Goal: Information Seeking & Learning: Learn about a topic

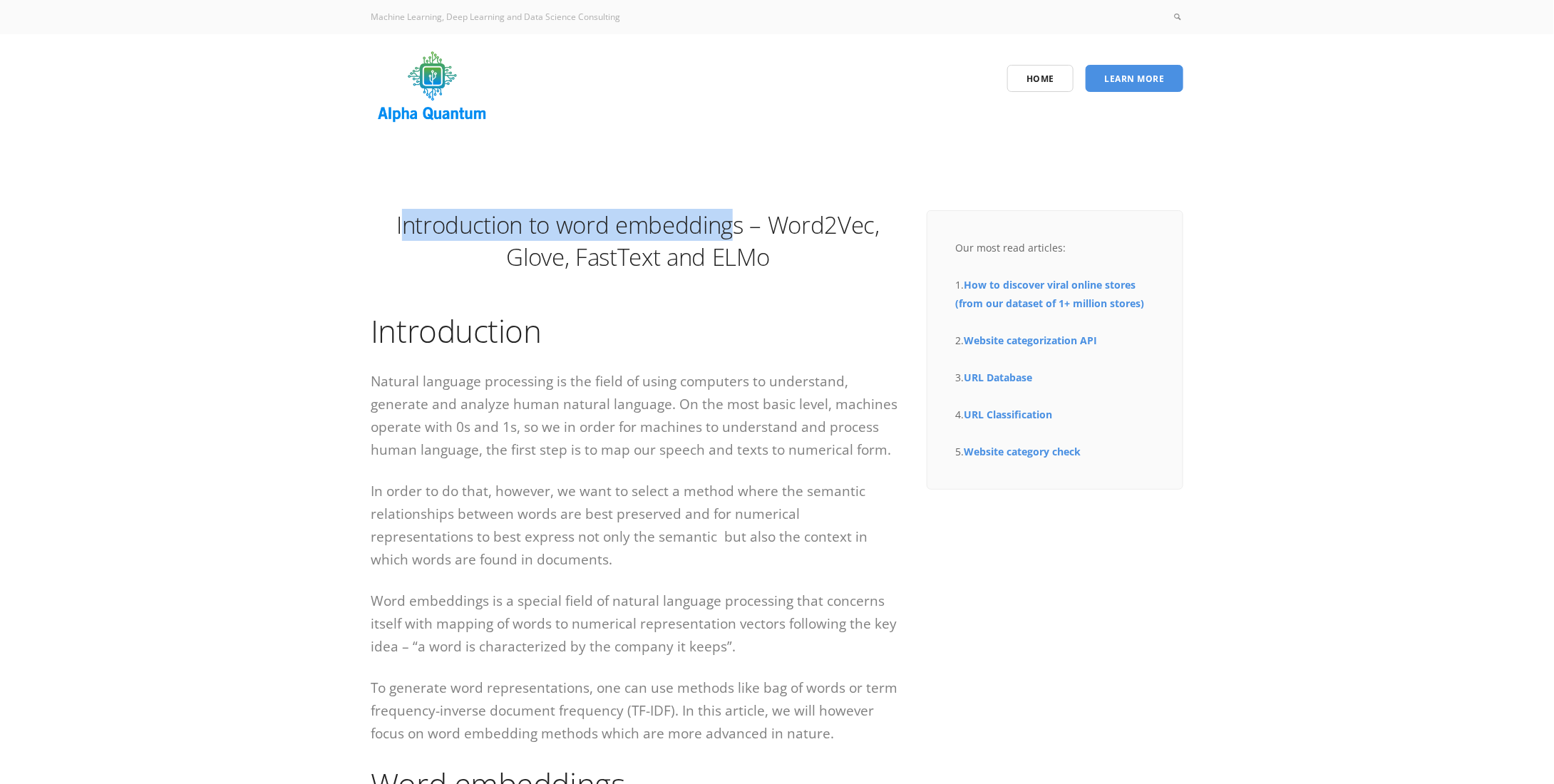
drag, startPoint x: 404, startPoint y: 218, endPoint x: 735, endPoint y: 238, distance: 331.6
click at [735, 238] on h1 "Introduction to word embeddings – Word2Vec, Glove, FastText and ELMo" at bounding box center [637, 241] width 535 height 64
click at [730, 267] on h1 "Introduction to word embeddings – Word2Vec, Glove, FastText and ELMo" at bounding box center [637, 241] width 535 height 64
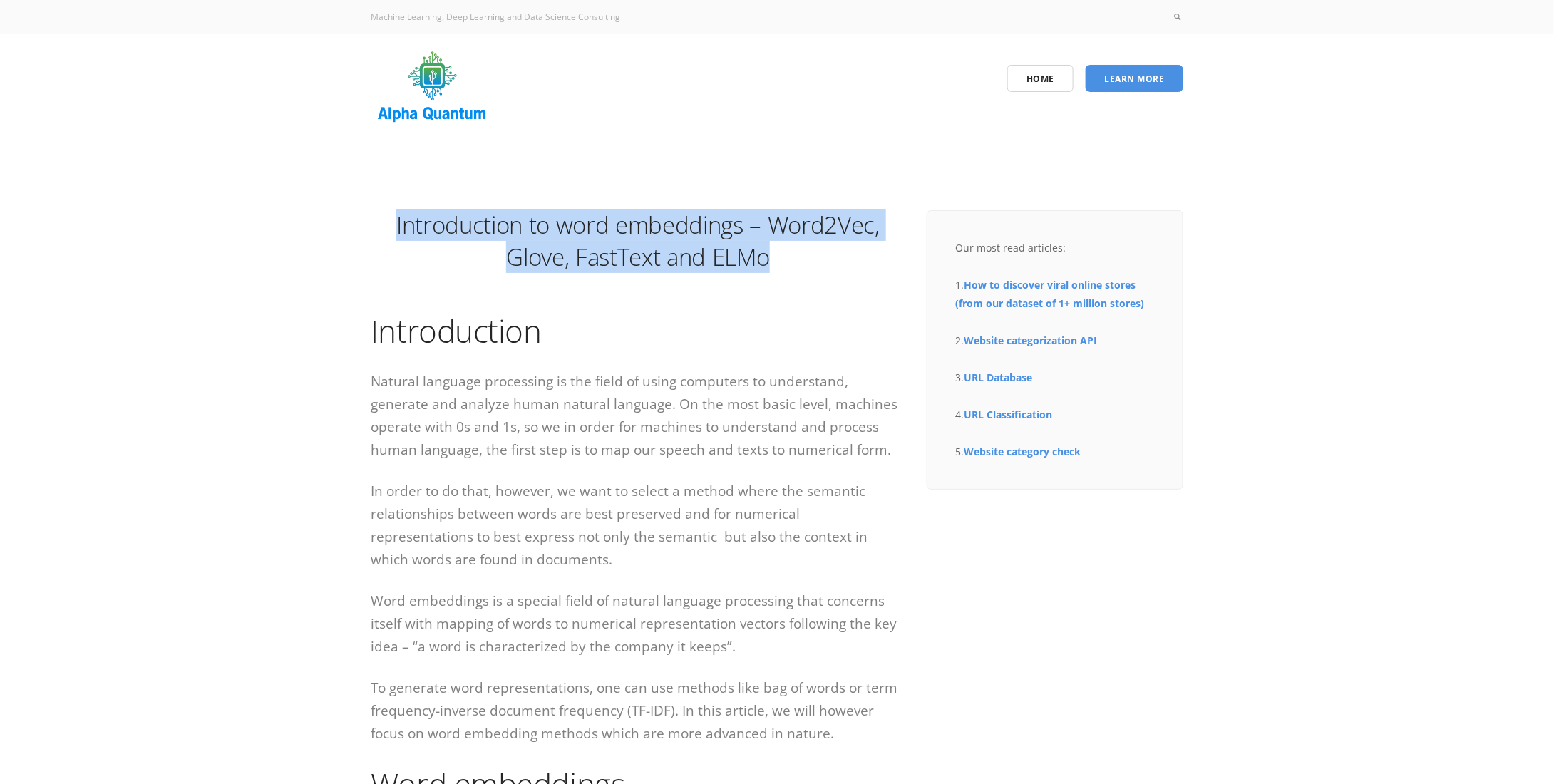
drag, startPoint x: 389, startPoint y: 221, endPoint x: 775, endPoint y: 246, distance: 386.8
click at [775, 246] on h1 "Introduction to word embeddings – Word2Vec, Glove, FastText and ELMo" at bounding box center [637, 241] width 535 height 64
copy h1 "Introduction to word embeddings – Word2Vec, Glove, FastText and ELMo"
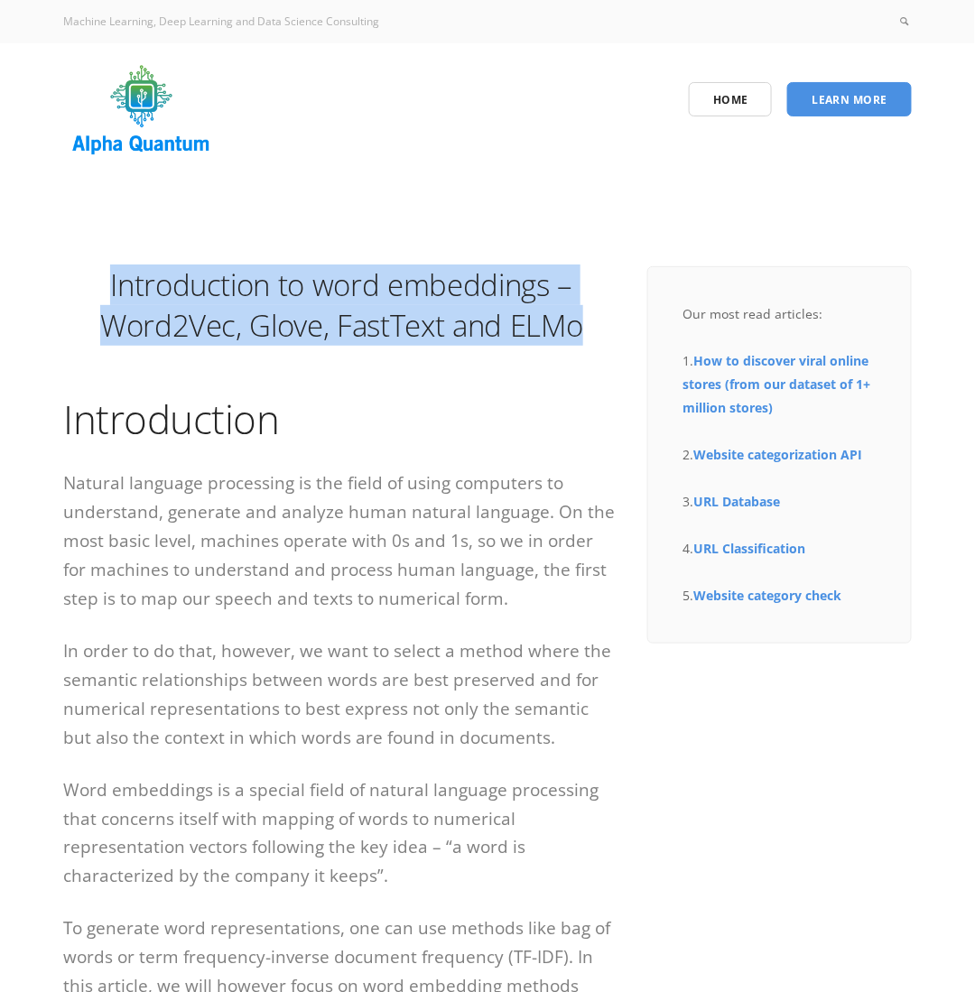
click at [90, 311] on h1 "Introduction to word embeddings – Word2Vec, Glove, FastText and ELMo" at bounding box center [341, 305] width 557 height 81
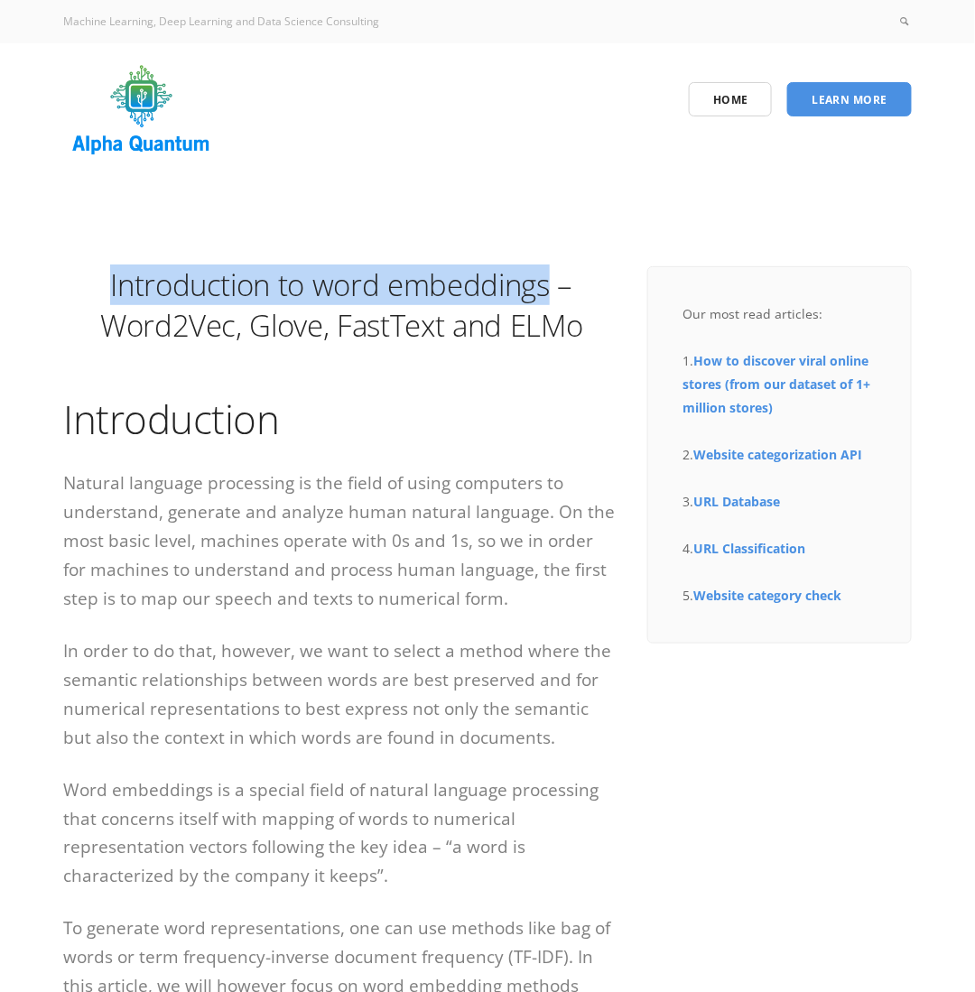
drag, startPoint x: 112, startPoint y: 283, endPoint x: 553, endPoint y: 290, distance: 440.6
click at [553, 290] on h1 "Introduction to word embeddings – Word2Vec, Glove, FastText and ELMo" at bounding box center [341, 305] width 557 height 81
copy h1 "Introduction to word embeddings"
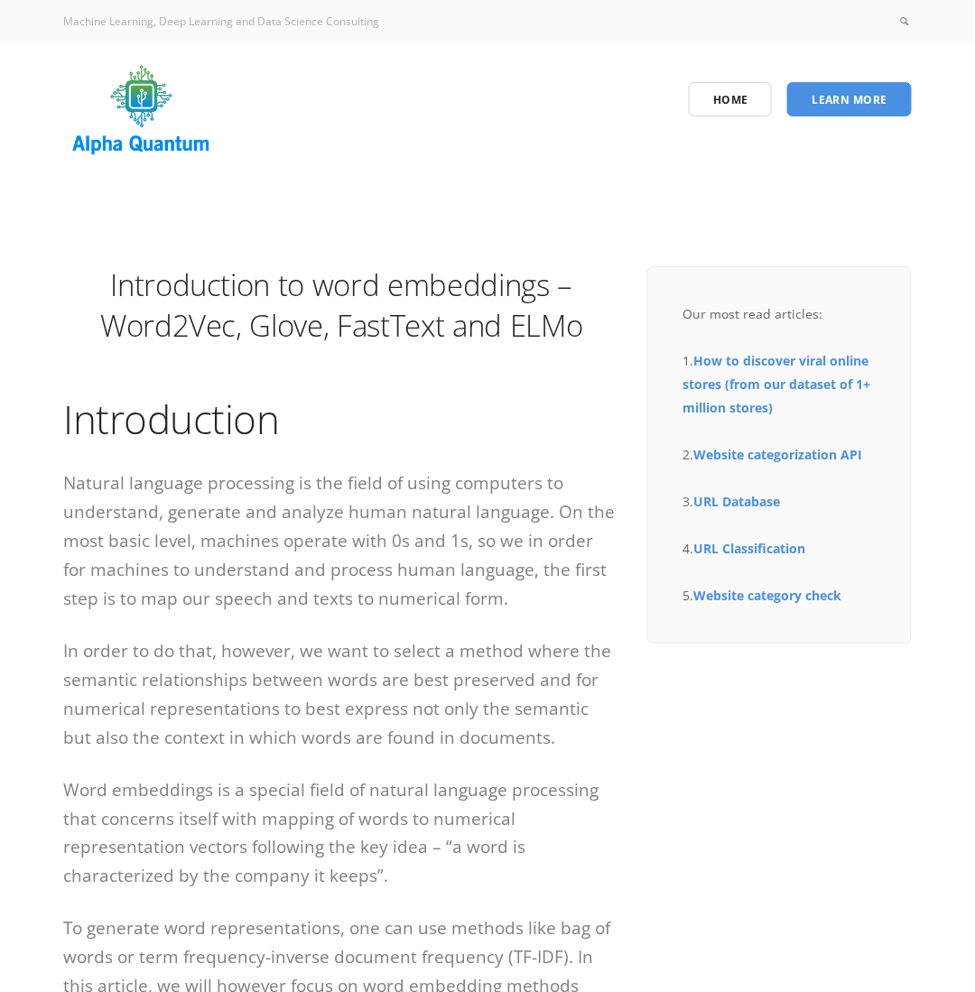
drag, startPoint x: 204, startPoint y: 353, endPoint x: 131, endPoint y: 325, distance: 78.3
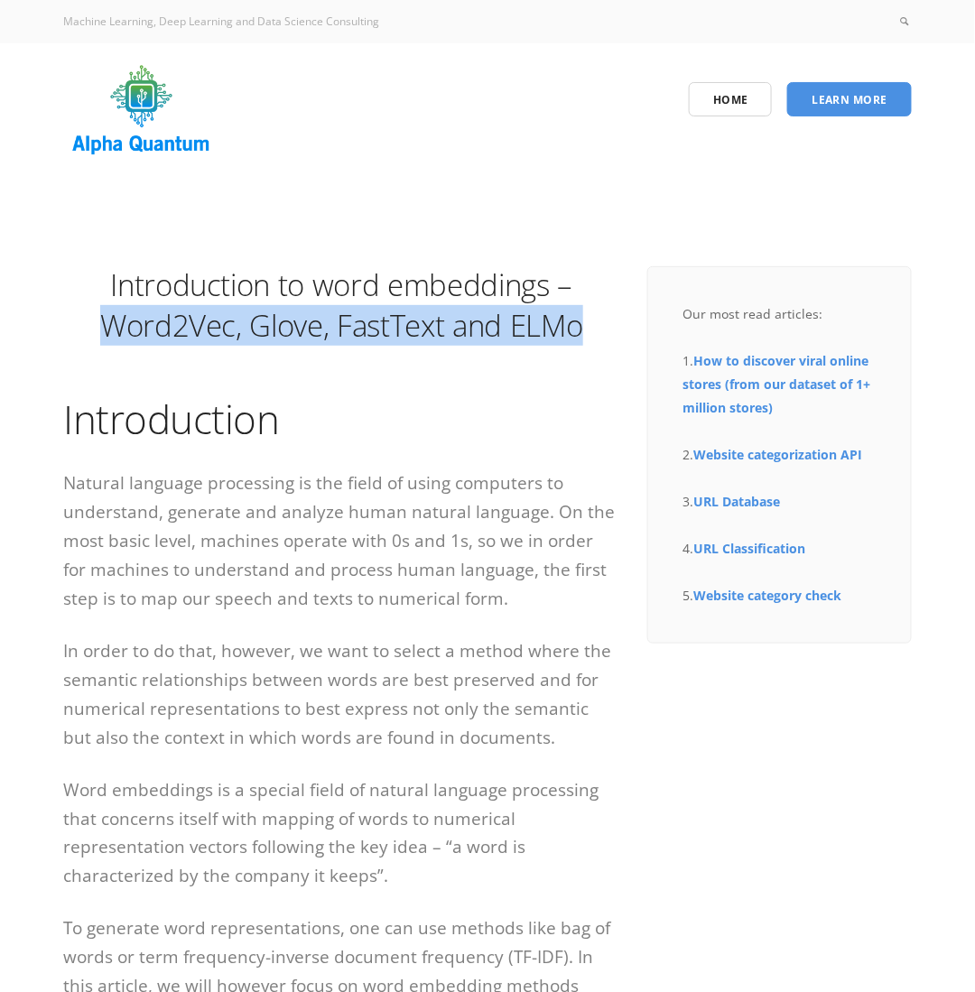
drag, startPoint x: 99, startPoint y: 320, endPoint x: 608, endPoint y: 333, distance: 509.4
click at [608, 333] on h1 "Introduction to word embeddings – Word2Vec, Glove, FastText and ELMo" at bounding box center [341, 305] width 557 height 81
copy h1 "Word2Vec, Glove, FastText and ELMo"
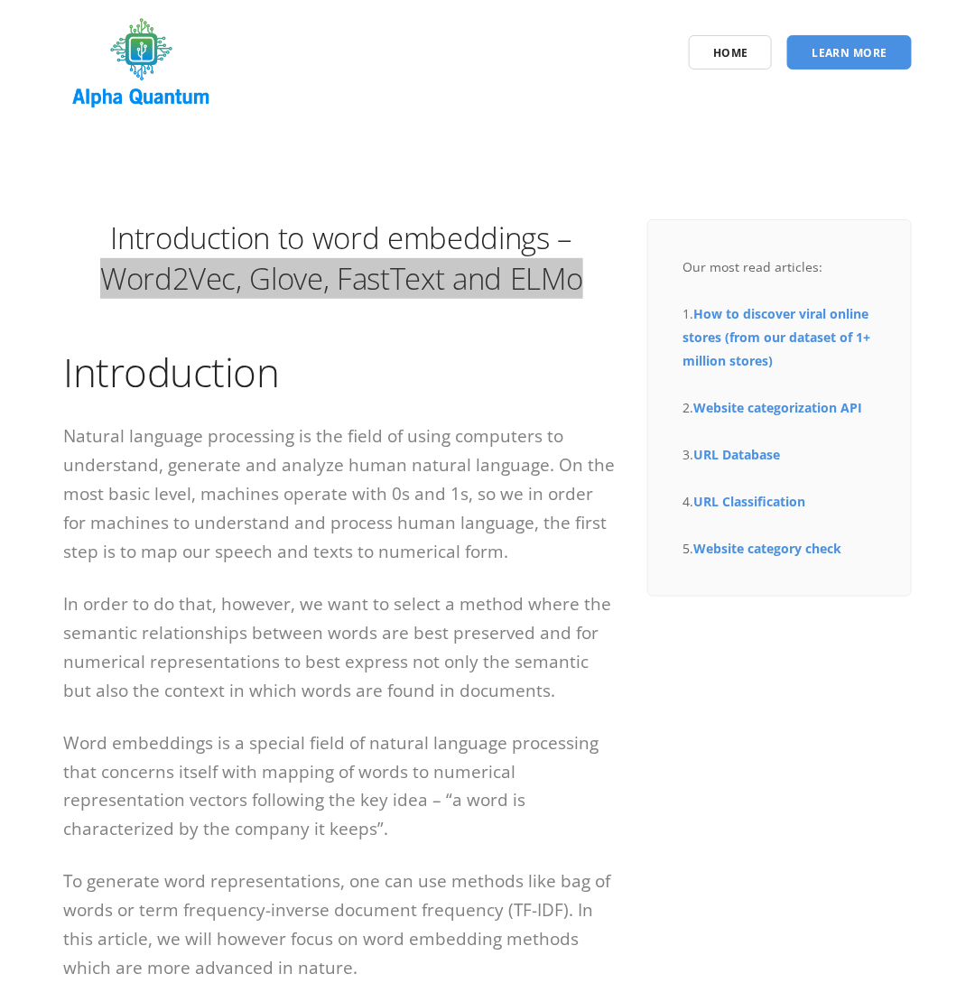
scroll to position [181, 0]
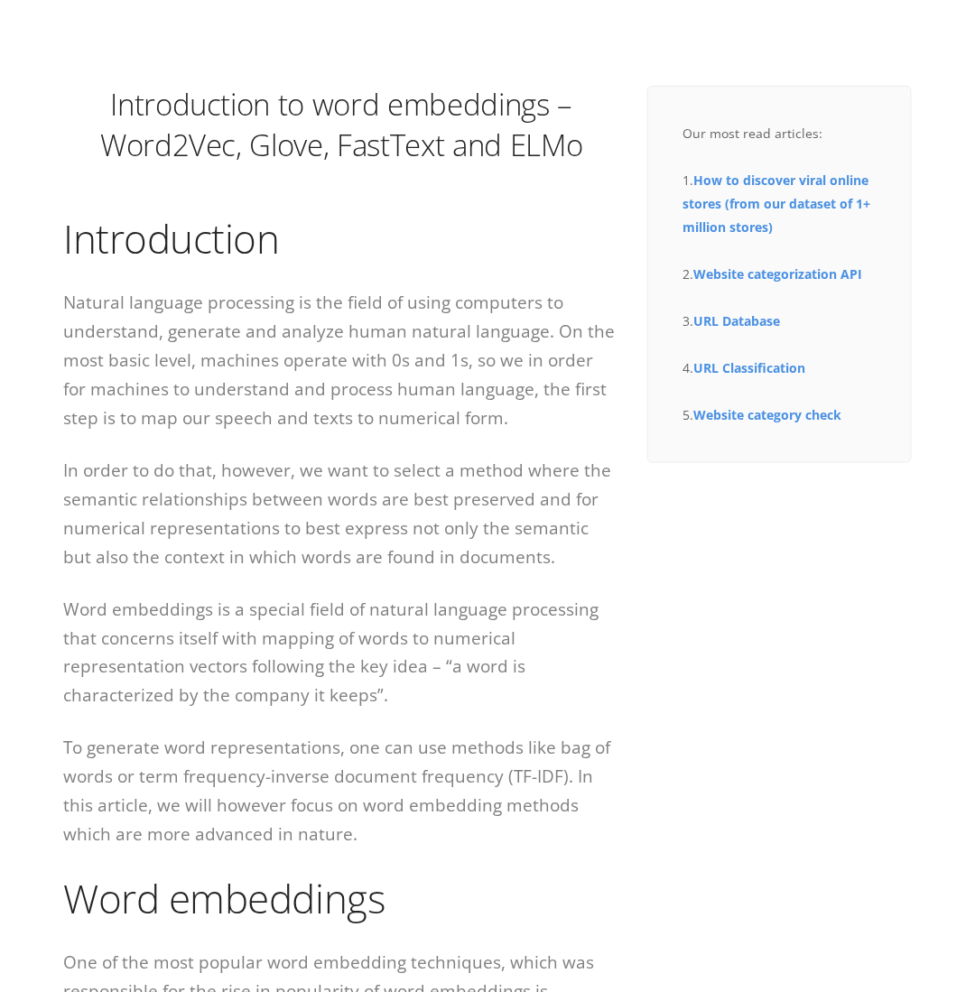
click at [296, 476] on p "In order to do that, however, we want to select a method where the semantic rel…" at bounding box center [341, 514] width 557 height 116
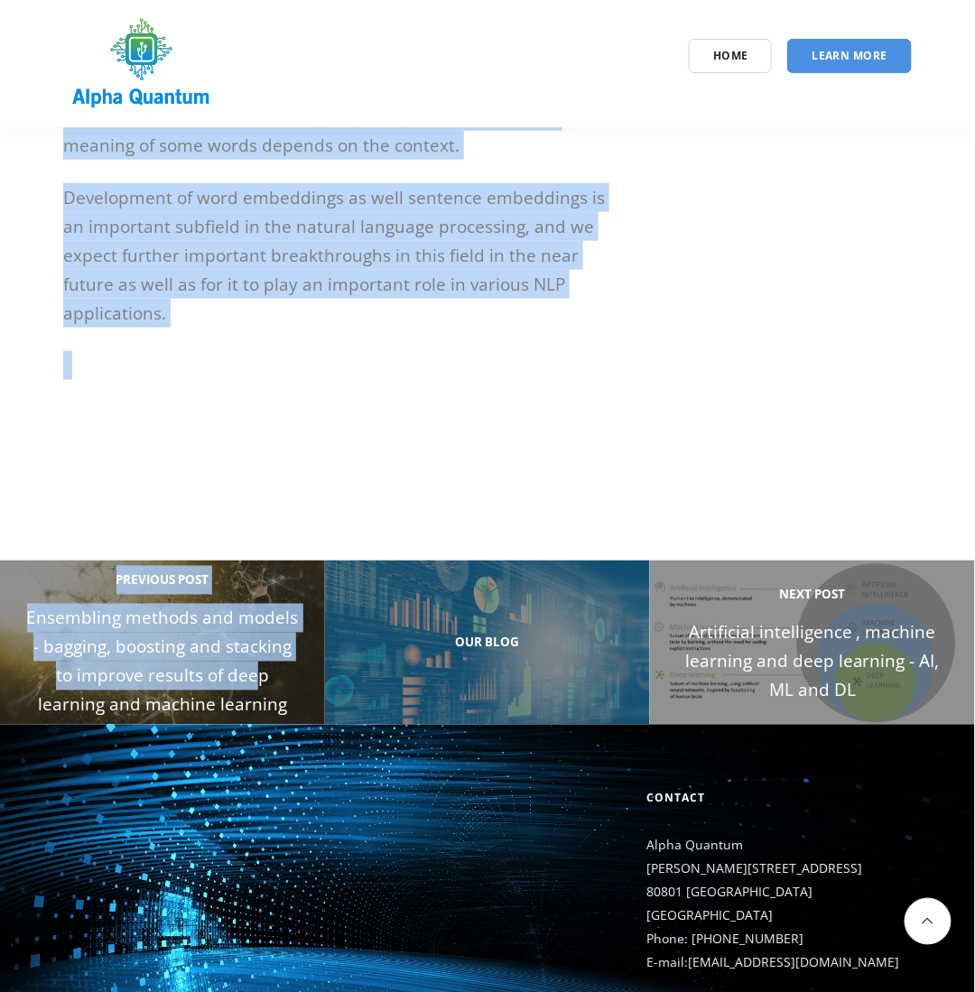
scroll to position [5507, 0]
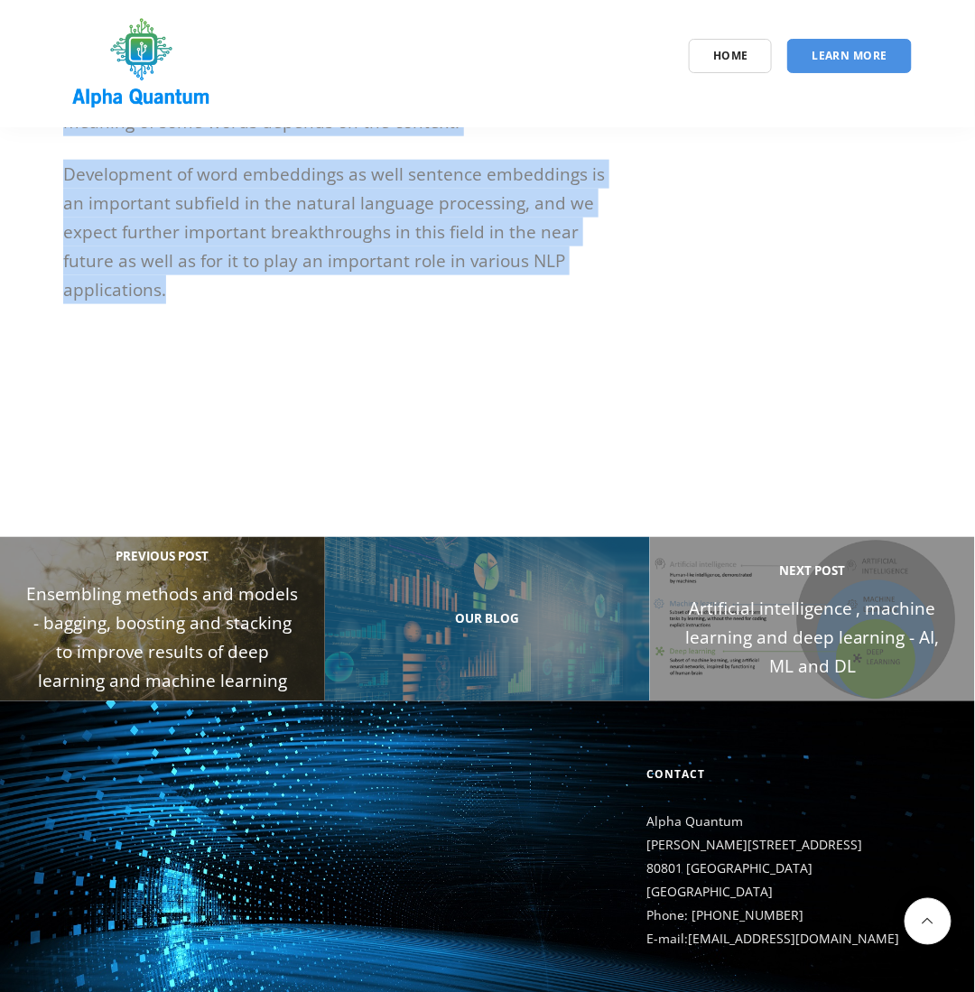
drag, startPoint x: 63, startPoint y: 320, endPoint x: 164, endPoint y: 246, distance: 125.3
copy div "Loremipsumdo Sitamet consecte adipiscing el sed doeiu te incid utlaboree do mag…"
